Goal: Find specific page/section: Find specific page/section

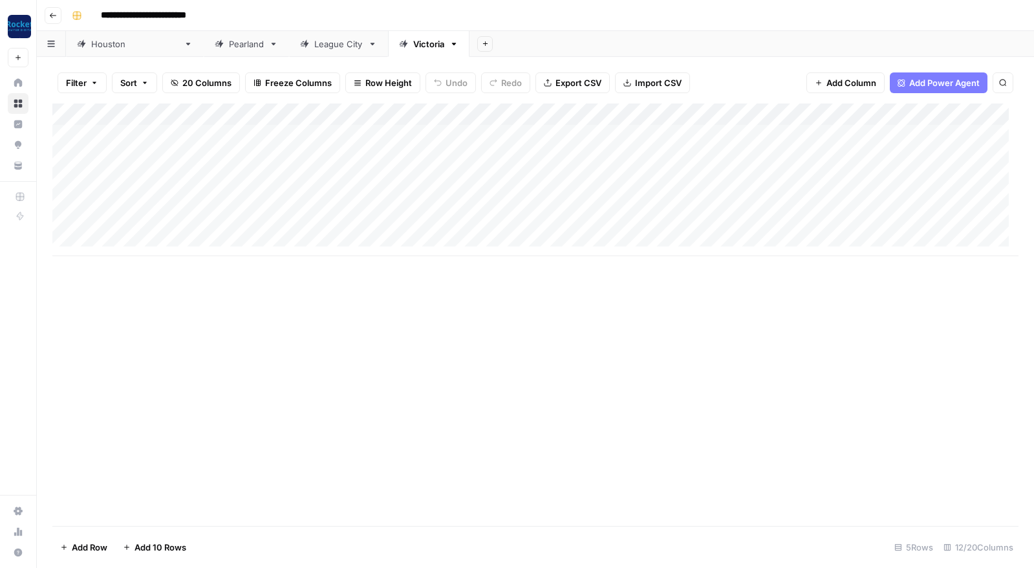
click at [314, 48] on div "League City" at bounding box center [338, 43] width 48 height 13
click at [691, 157] on div "Add Column" at bounding box center [535, 168] width 966 height 131
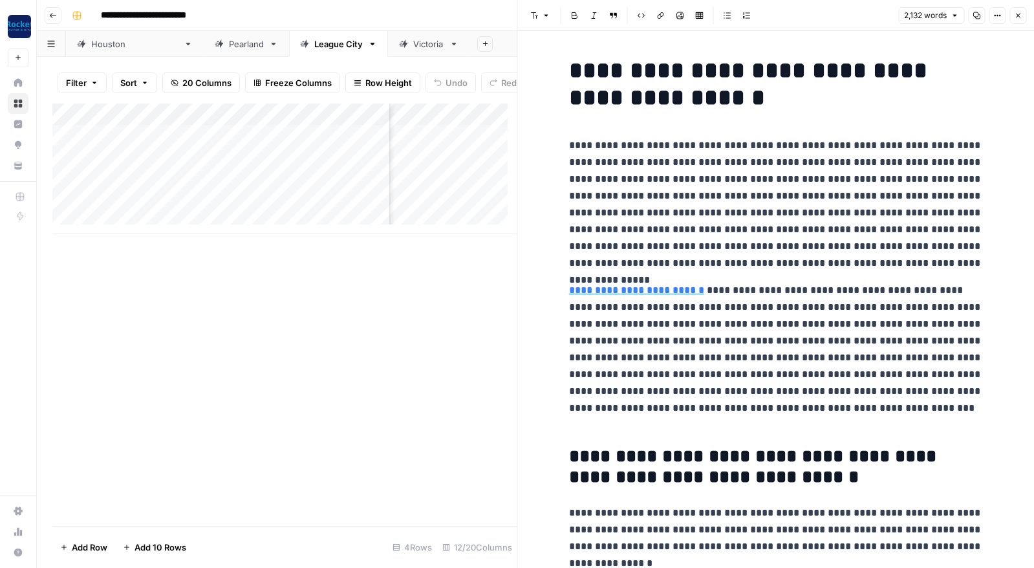
click at [1019, 18] on icon "button" at bounding box center [1018, 16] width 8 height 8
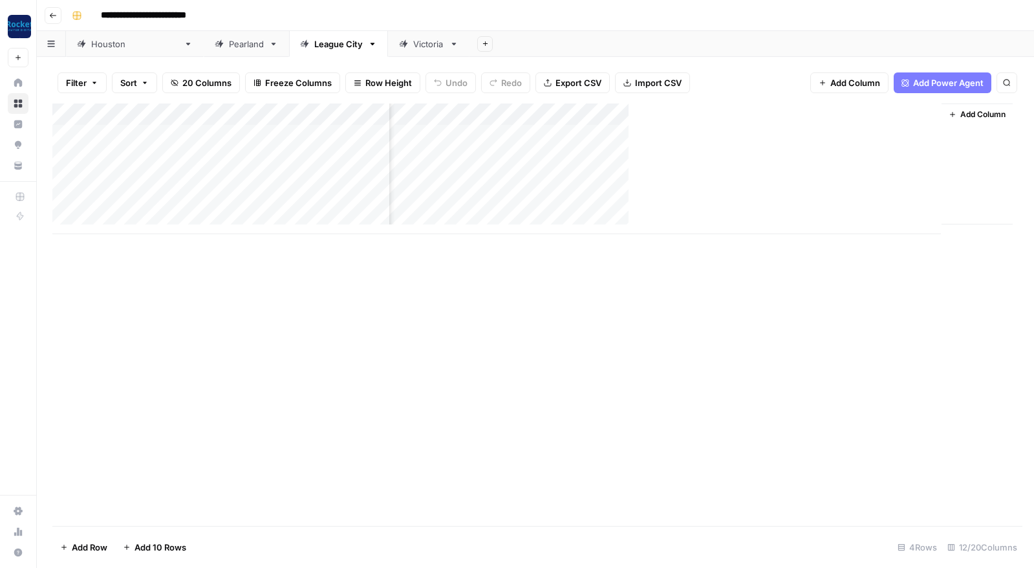
scroll to position [0, 675]
click at [229, 47] on div "Pearland" at bounding box center [246, 43] width 35 height 13
click at [101, 43] on div "[GEOGRAPHIC_DATA]" at bounding box center [134, 43] width 87 height 13
click at [796, 155] on div "Add Column" at bounding box center [535, 300] width 966 height 394
